Goal: Find contact information: Obtain details needed to contact an individual or organization

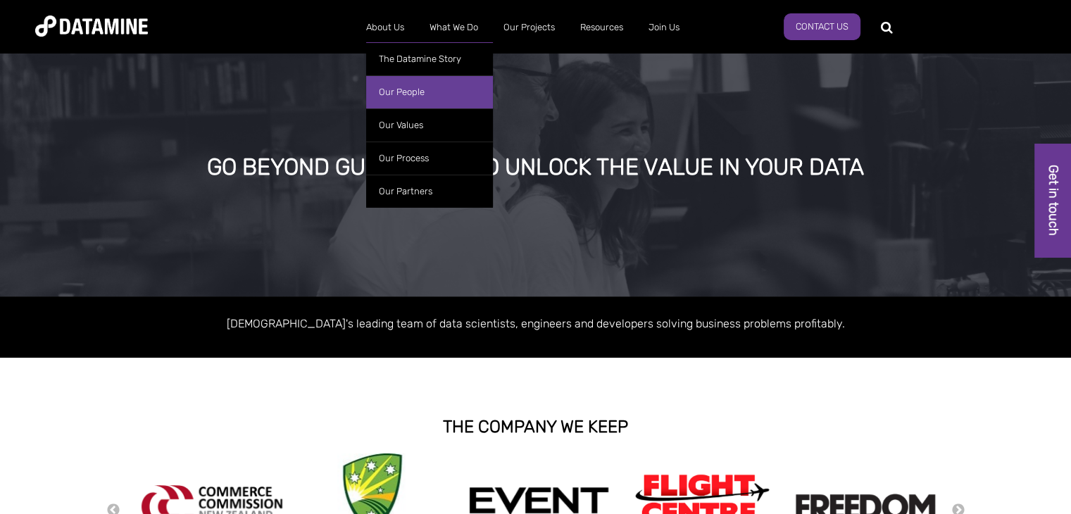
click at [403, 91] on link "Our People" at bounding box center [429, 91] width 127 height 33
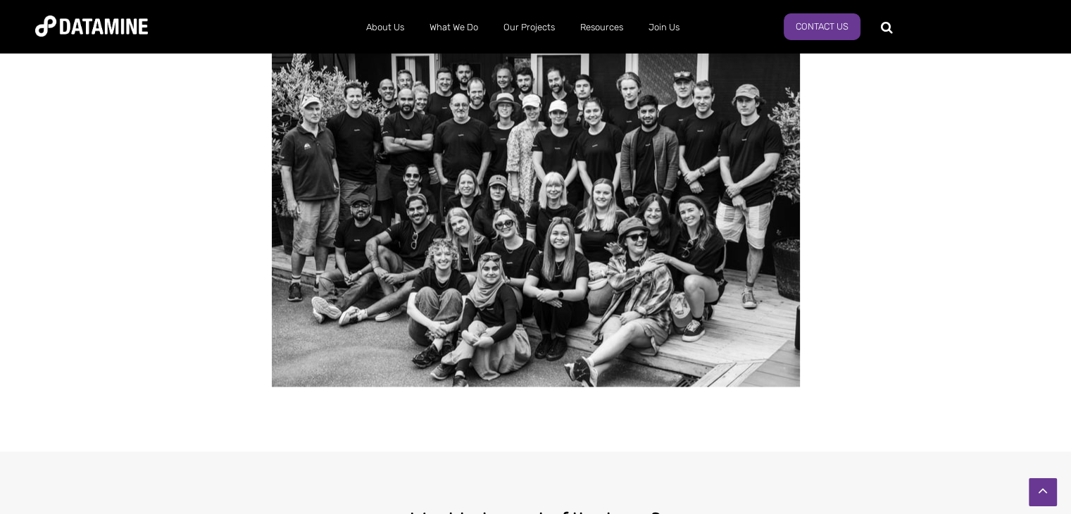
scroll to position [2393, 0]
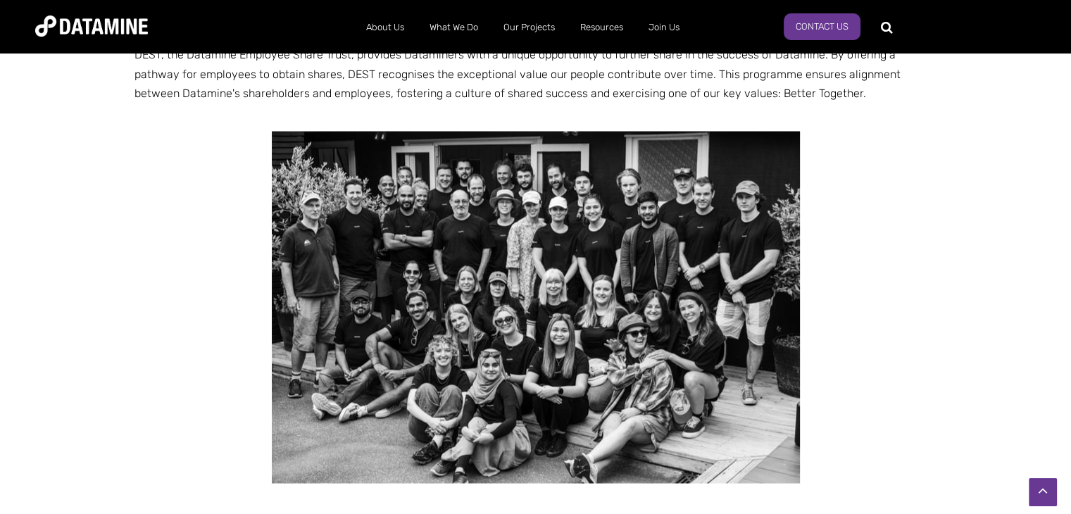
click at [473, 223] on img at bounding box center [536, 307] width 528 height 352
click at [135, 192] on span at bounding box center [535, 307] width 802 height 352
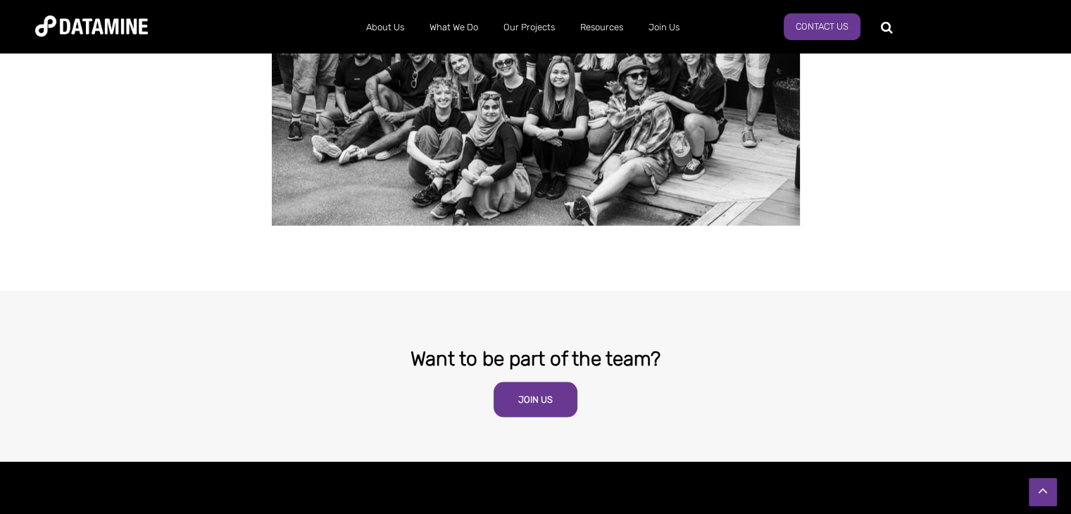
scroll to position [2675, 0]
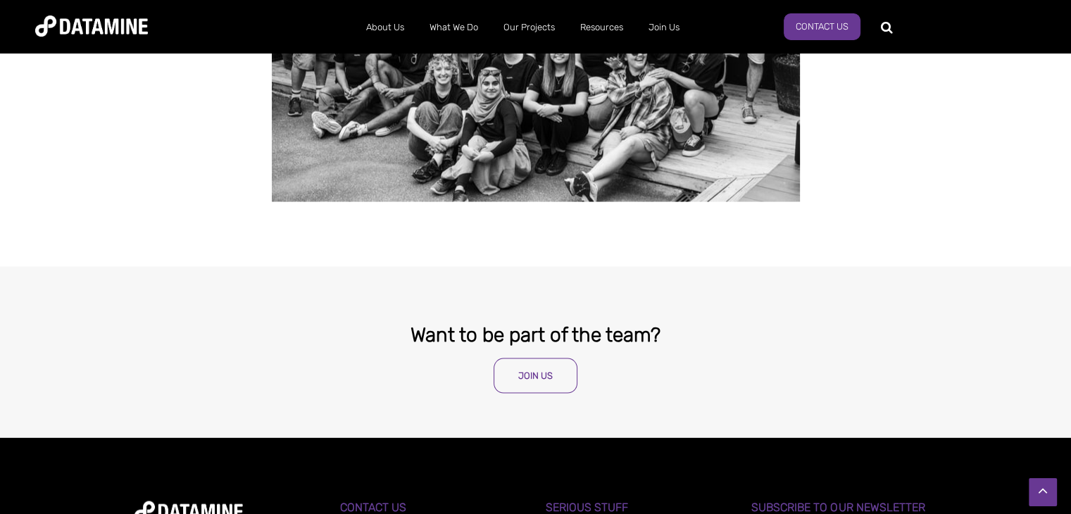
click at [528, 358] on link "Join Us" at bounding box center [535, 375] width 84 height 35
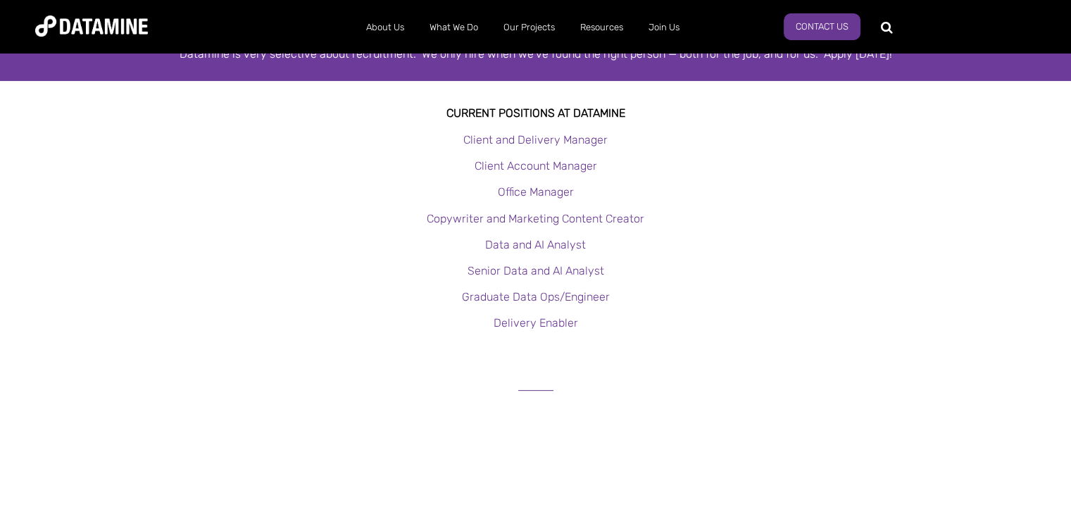
scroll to position [282, 0]
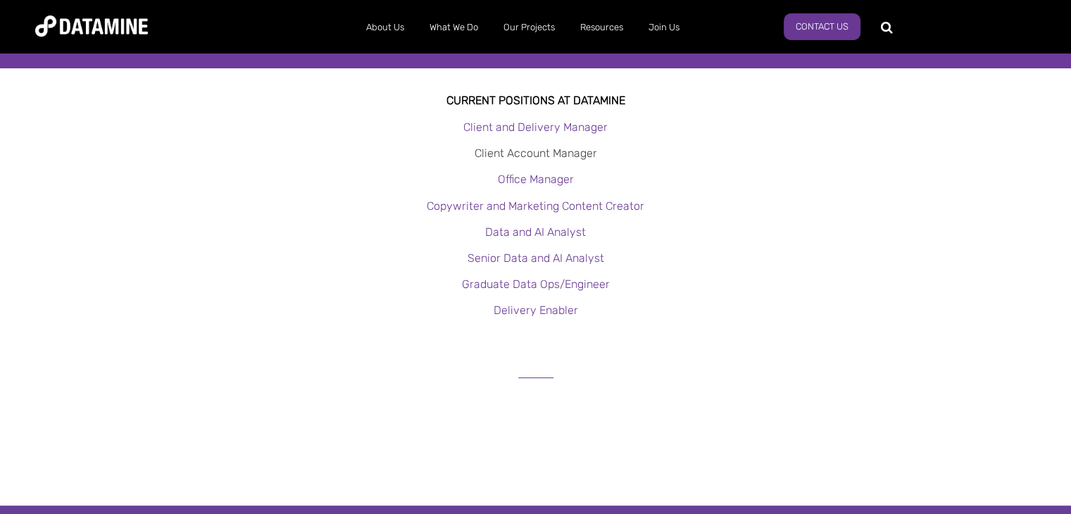
click at [534, 153] on link "Client Account Manager" at bounding box center [535, 152] width 122 height 13
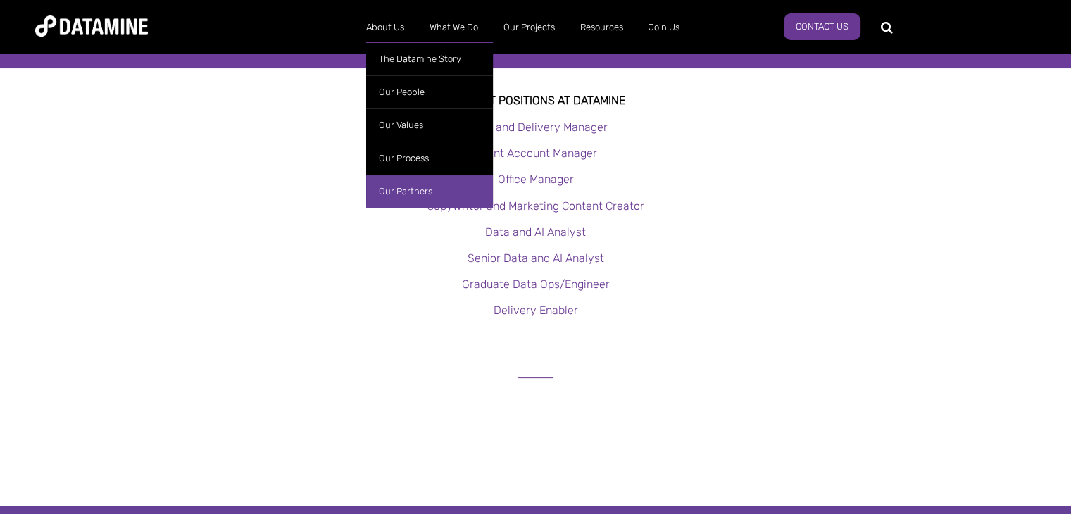
click at [397, 195] on link "Our Partners" at bounding box center [429, 191] width 127 height 33
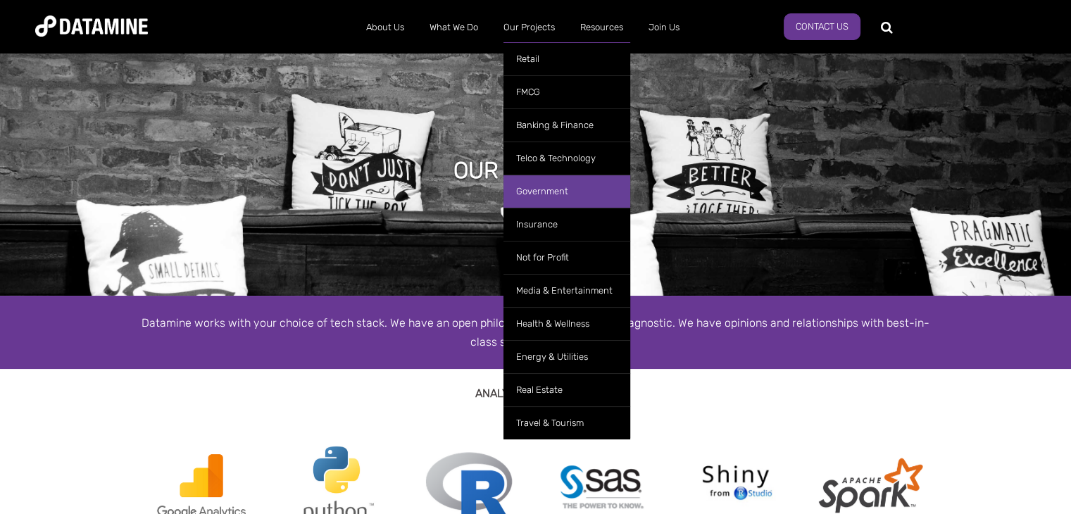
click at [540, 186] on link "Government" at bounding box center [566, 191] width 127 height 33
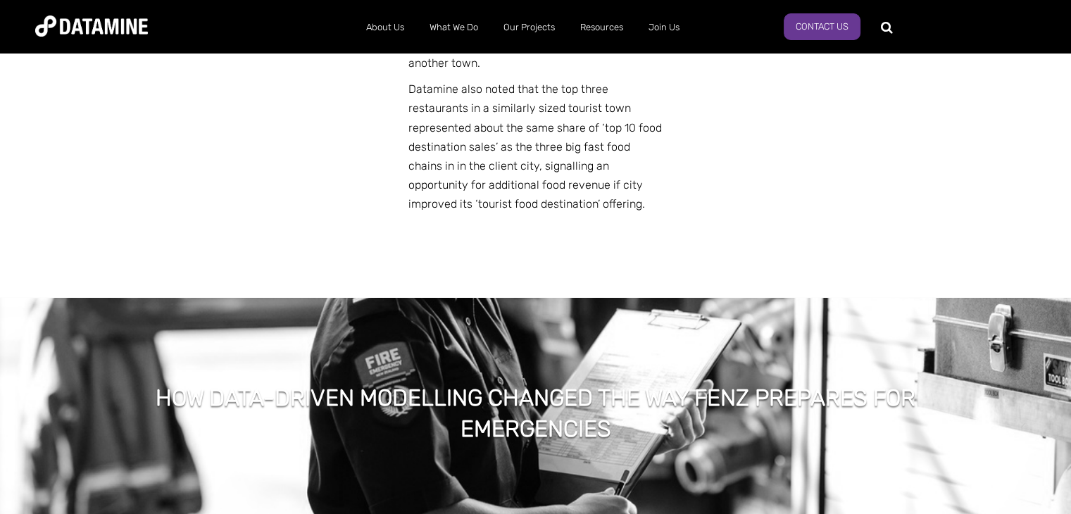
scroll to position [5209, 0]
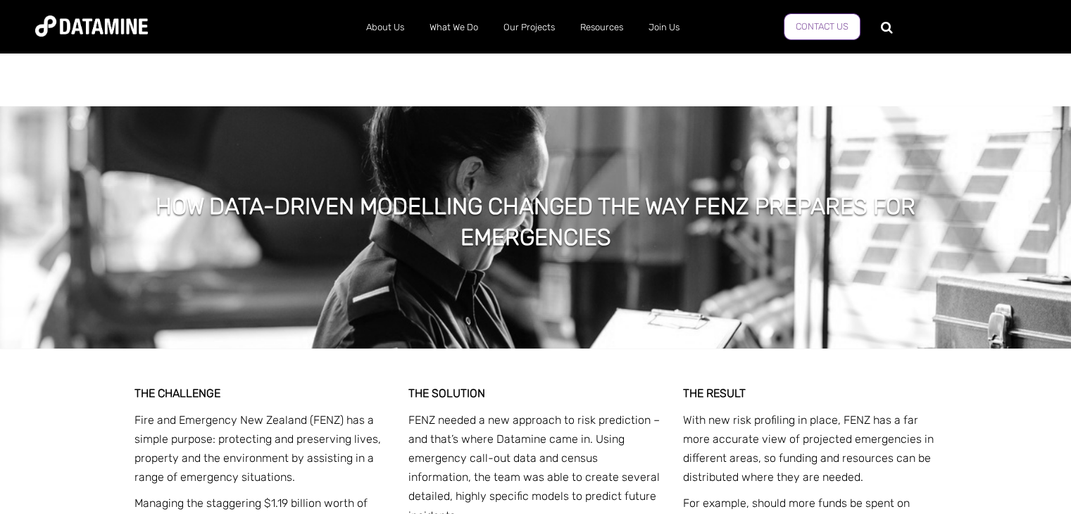
click at [807, 19] on link "Contact Us" at bounding box center [821, 26] width 77 height 27
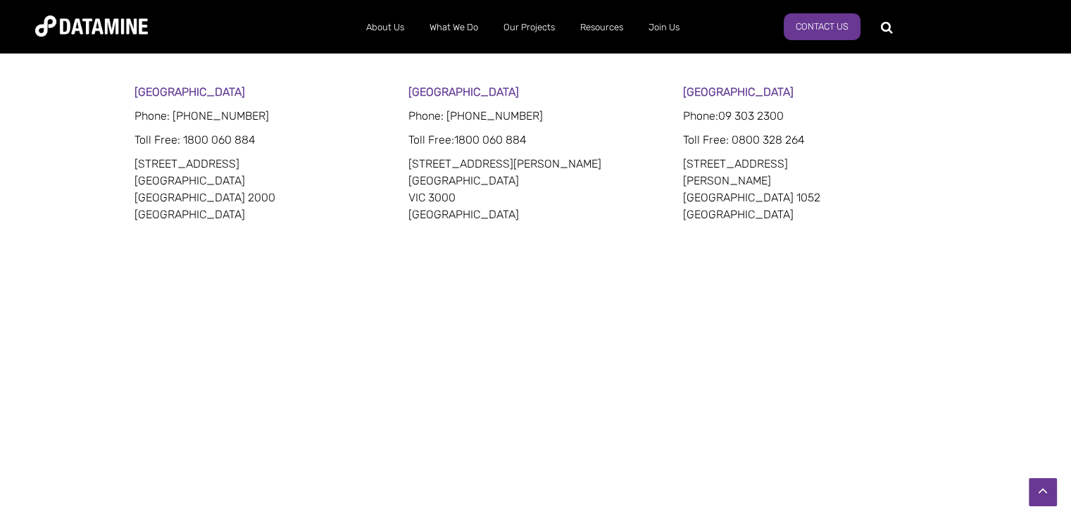
scroll to position [845, 0]
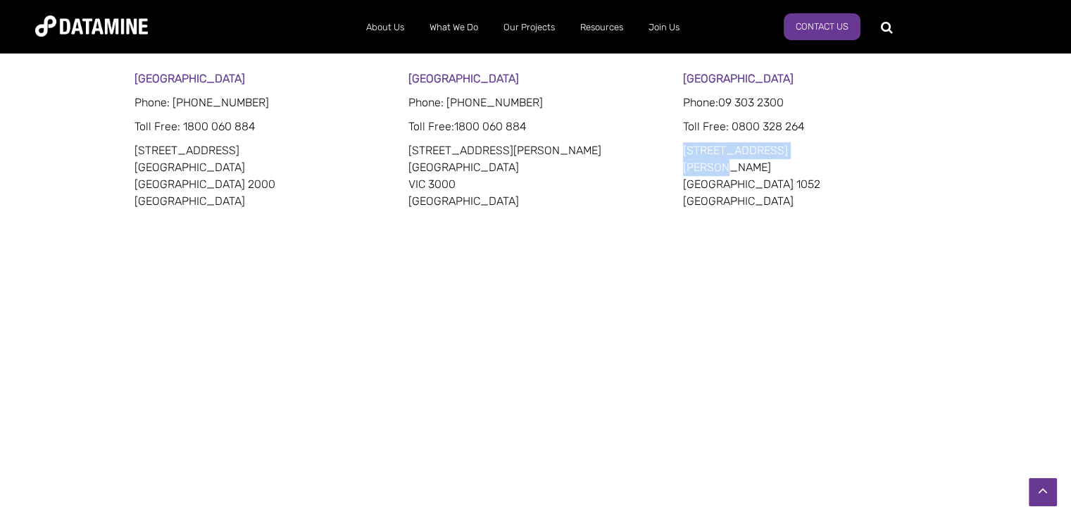
drag, startPoint x: 683, startPoint y: 151, endPoint x: 726, endPoint y: 159, distance: 44.4
click at [726, 159] on p "[STREET_ADDRESS][PERSON_NAME]" at bounding box center [810, 176] width 254 height 68
copy p "[STREET_ADDRESS][PERSON_NAME]"
